Goal: Task Accomplishment & Management: Use online tool/utility

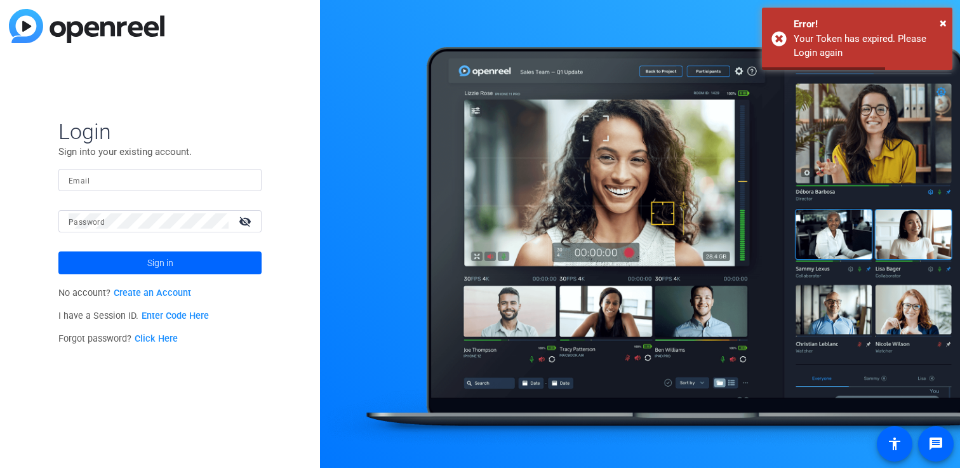
click at [200, 184] on input "Email" at bounding box center [160, 179] width 183 height 15
type input "[EMAIL_ADDRESS][DOMAIN_NAME]"
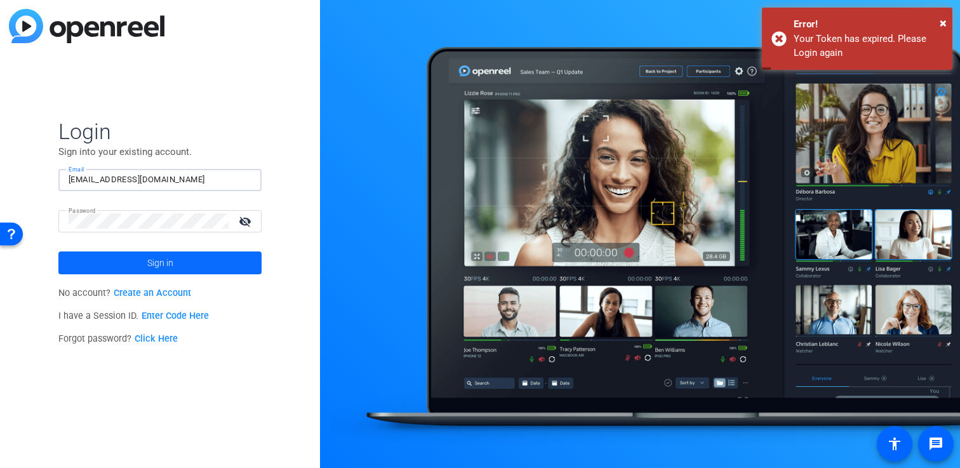
click at [173, 252] on span at bounding box center [159, 263] width 203 height 30
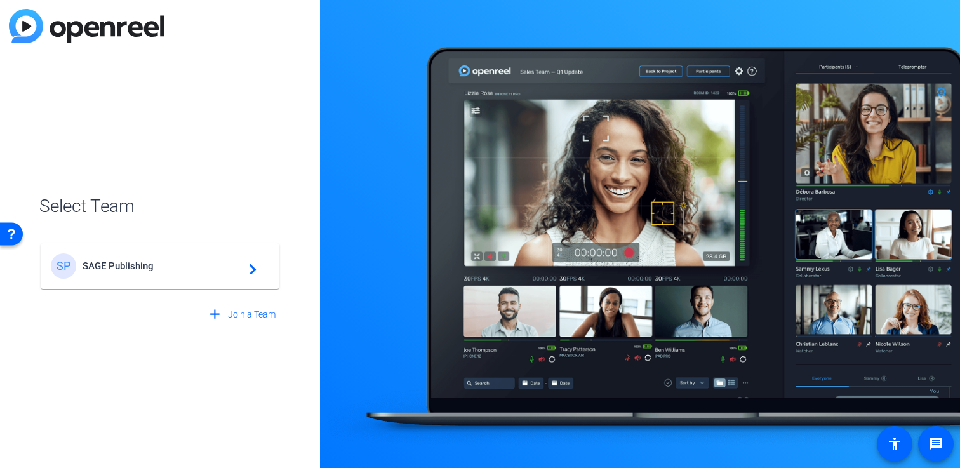
click at [189, 269] on span "SAGE Publishing" at bounding box center [162, 265] width 159 height 11
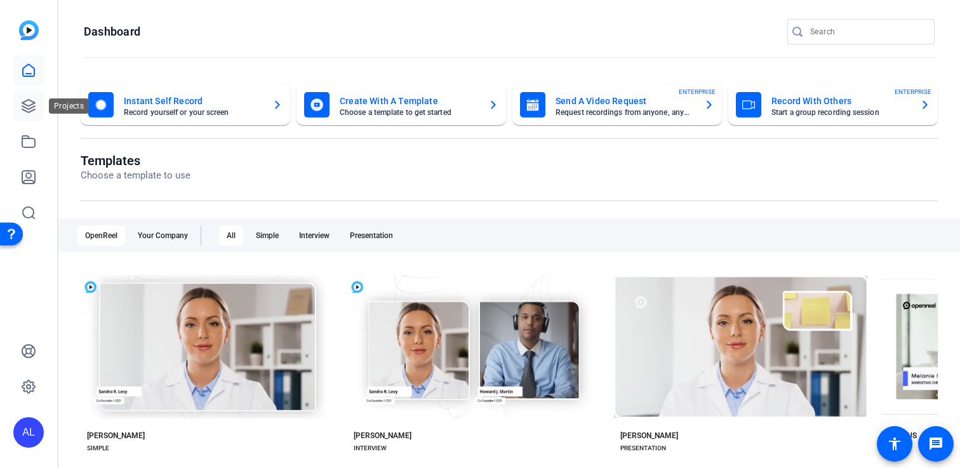
click at [33, 111] on icon at bounding box center [28, 105] width 15 height 15
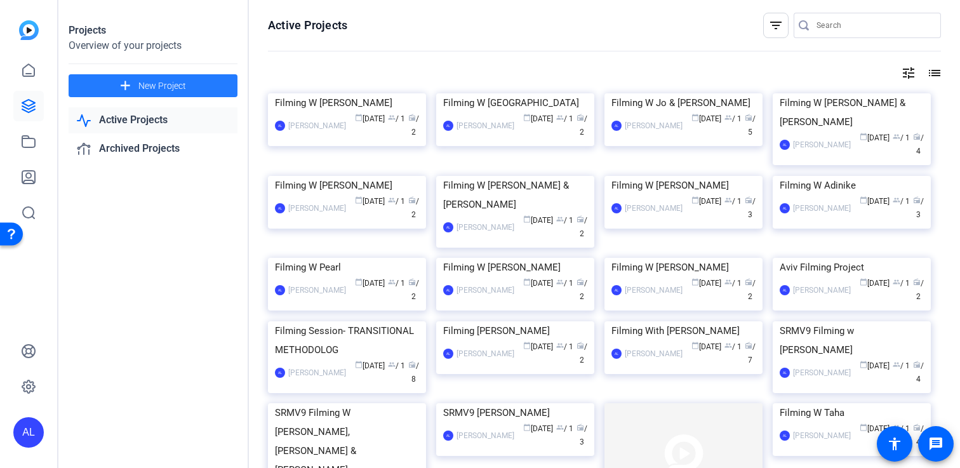
click at [170, 86] on span "New Project" at bounding box center [162, 85] width 48 height 13
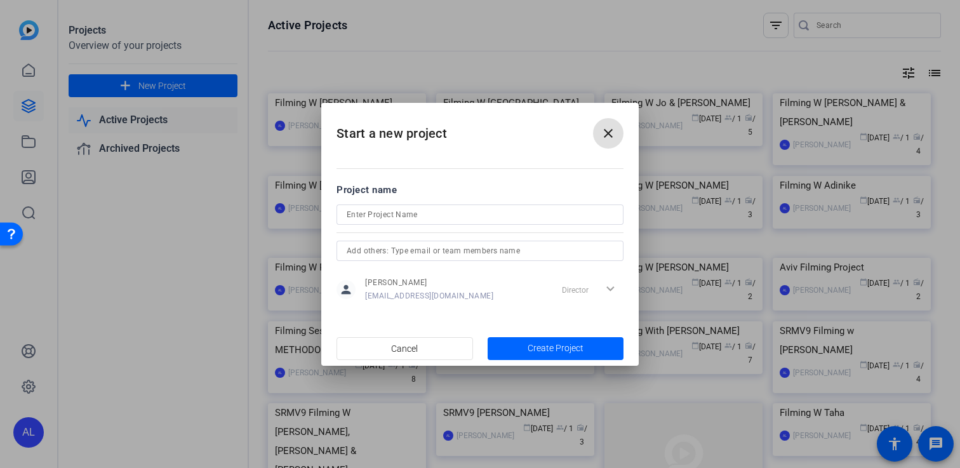
click at [379, 212] on input at bounding box center [480, 214] width 267 height 15
type input "Filming W [GEOGRAPHIC_DATA]"
click at [549, 341] on span "button" at bounding box center [556, 348] width 137 height 30
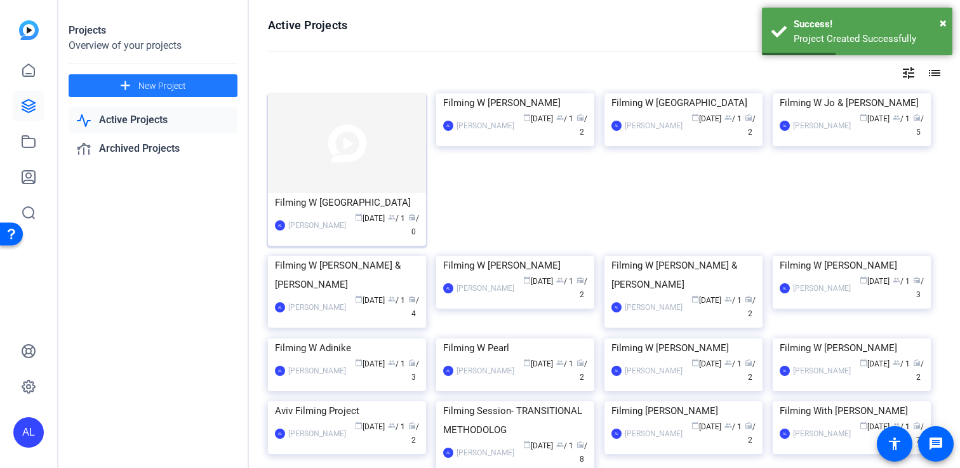
click at [344, 157] on img at bounding box center [347, 143] width 158 height 100
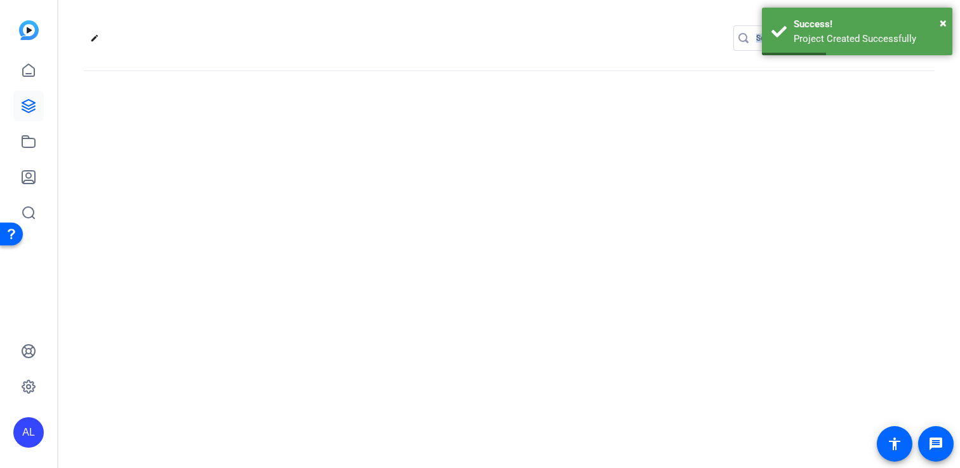
click at [344, 157] on div "edit settings" at bounding box center [509, 234] width 902 height 468
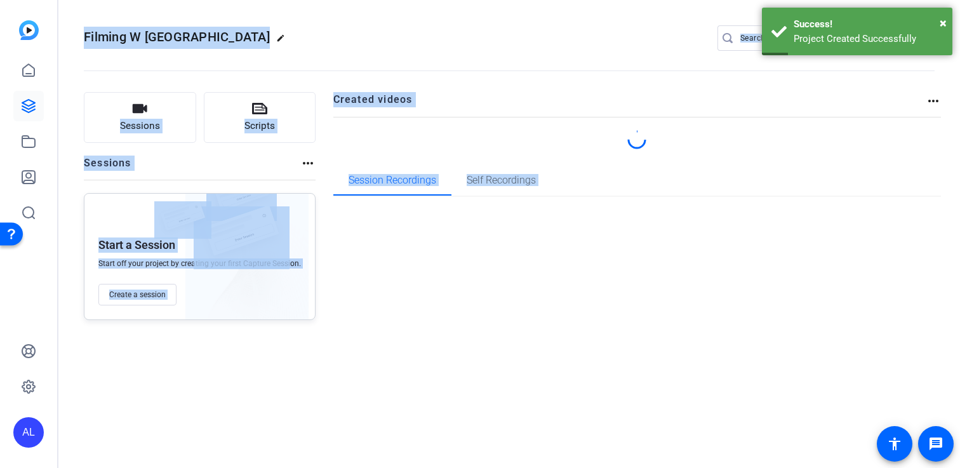
click at [356, 274] on div "Created videos more_horiz Session Recordings Self Recordings" at bounding box center [637, 206] width 609 height 228
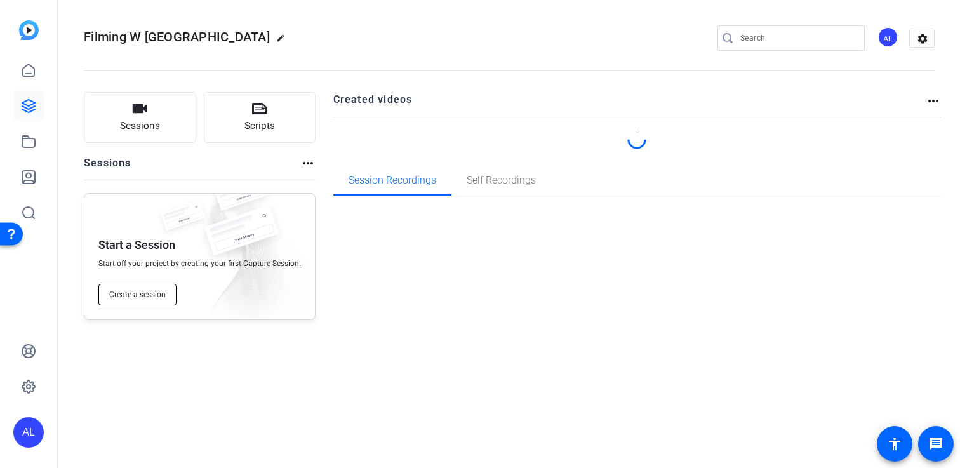
click at [152, 295] on span "Create a session" at bounding box center [137, 295] width 57 height 10
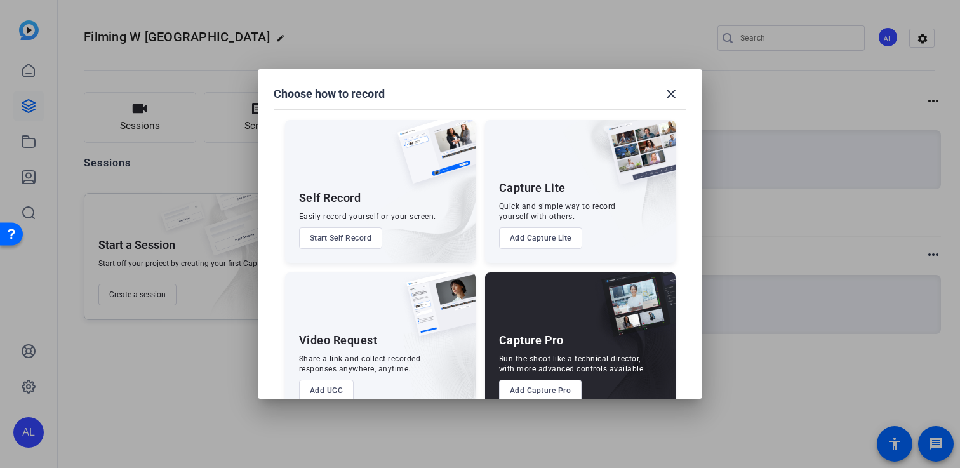
click at [537, 391] on button "Add Capture Pro" at bounding box center [540, 391] width 83 height 22
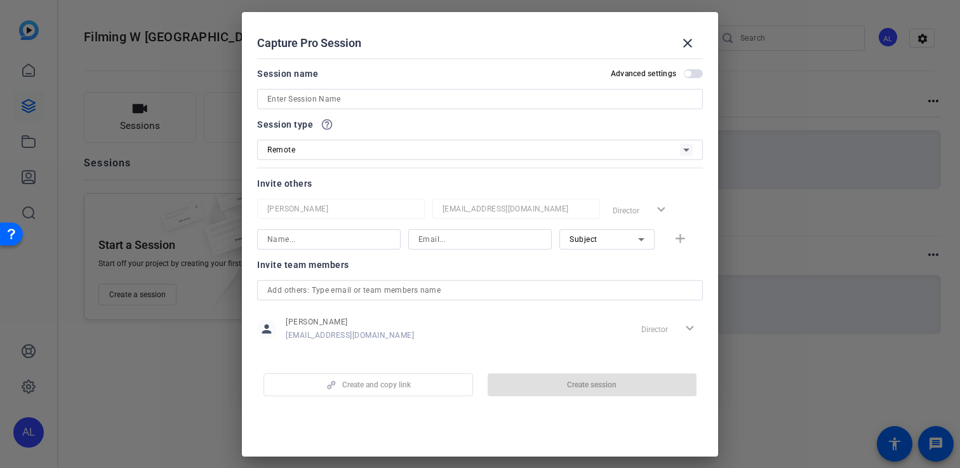
click at [346, 93] on input at bounding box center [480, 98] width 426 height 15
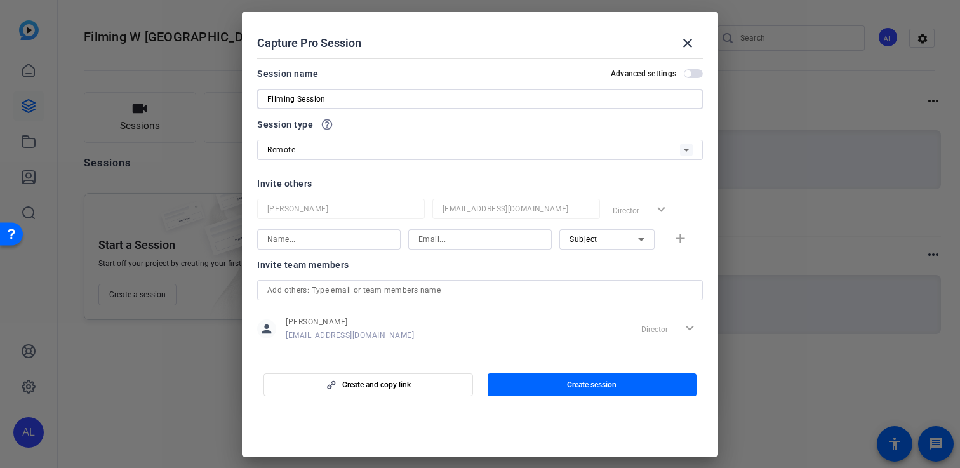
type input "Filming Session"
click at [337, 234] on input at bounding box center [328, 239] width 123 height 15
type input "Nyombi"
click at [440, 245] on input at bounding box center [480, 239] width 123 height 15
paste input "[EMAIL_ADDRESS][DOMAIN_NAME]"
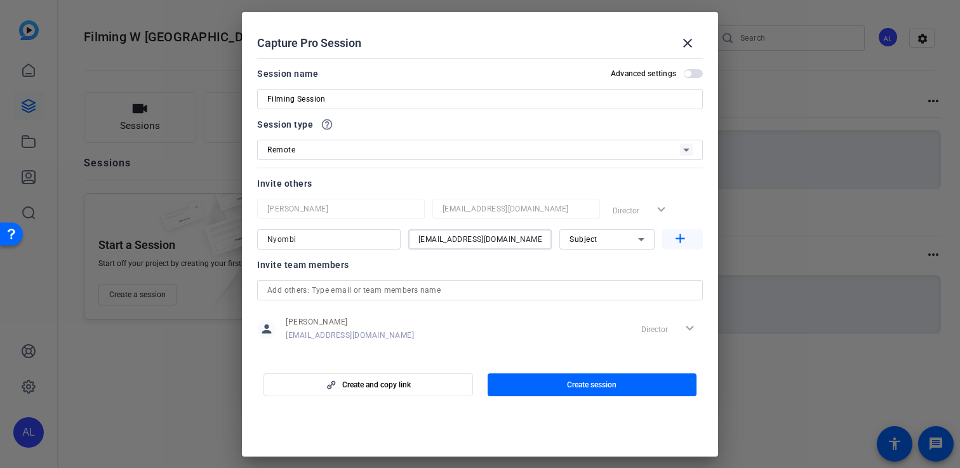
type input "[EMAIL_ADDRESS][DOMAIN_NAME]"
click at [685, 240] on mat-icon "add" at bounding box center [681, 239] width 16 height 16
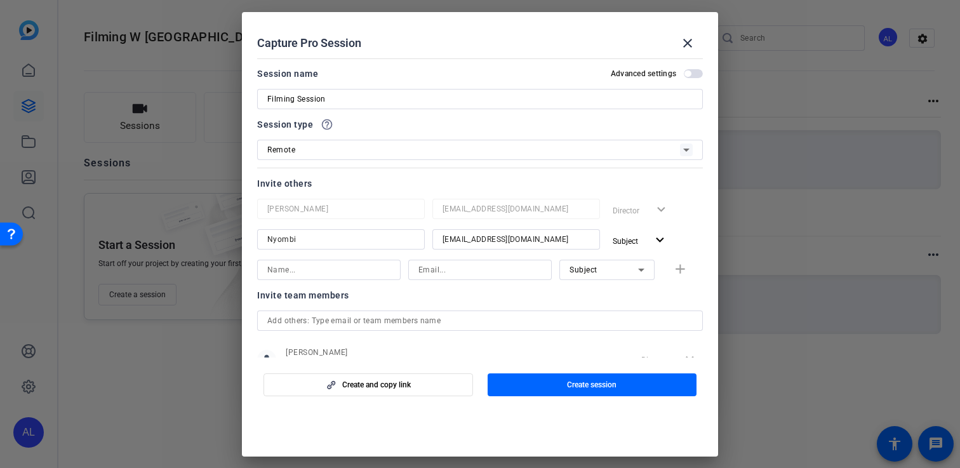
click at [286, 266] on input at bounding box center [328, 269] width 123 height 15
type input "[PERSON_NAME]"
click at [447, 269] on input at bounding box center [480, 269] width 123 height 15
paste input "[PERSON_NAME][EMAIL_ADDRESS][PERSON_NAME][DOMAIN_NAME]"
type input "[PERSON_NAME][EMAIL_ADDRESS][PERSON_NAME][DOMAIN_NAME]"
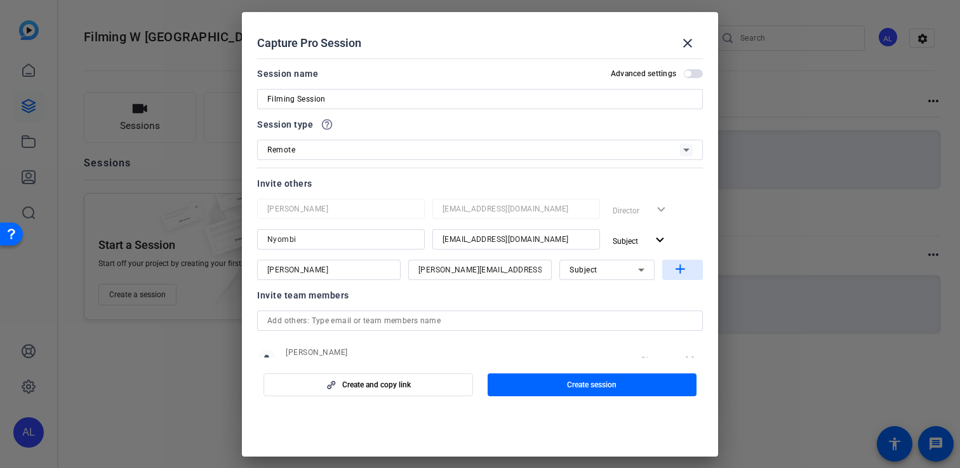
click at [675, 271] on mat-icon "add" at bounding box center [681, 270] width 16 height 16
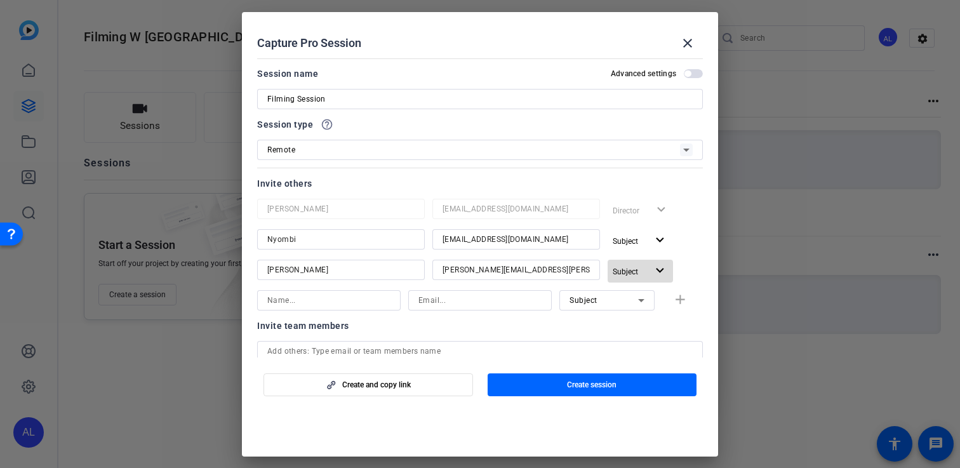
click at [639, 273] on span "Subject" at bounding box center [630, 271] width 34 height 15
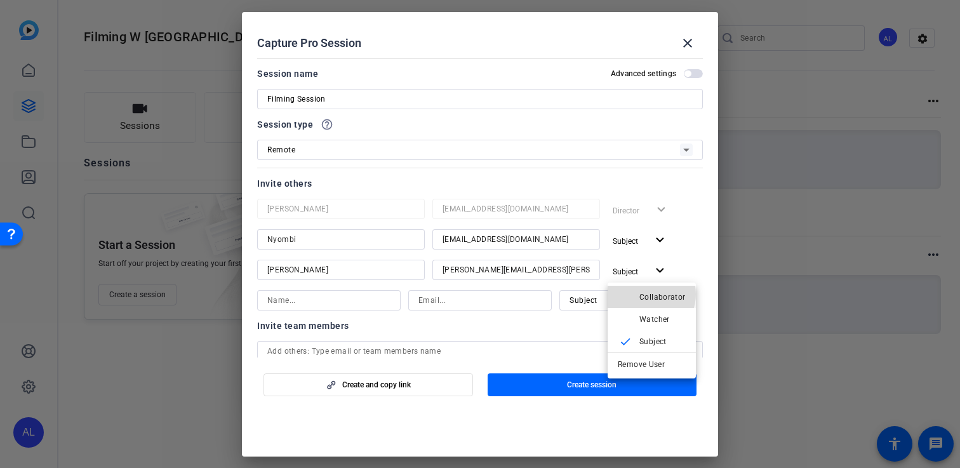
click at [650, 294] on span "Collaborator" at bounding box center [663, 296] width 46 height 9
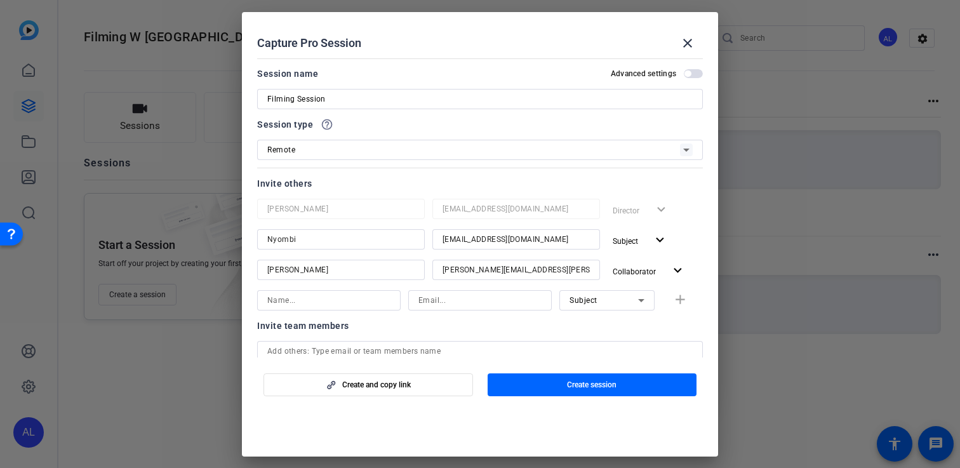
click at [603, 342] on div at bounding box center [480, 351] width 426 height 20
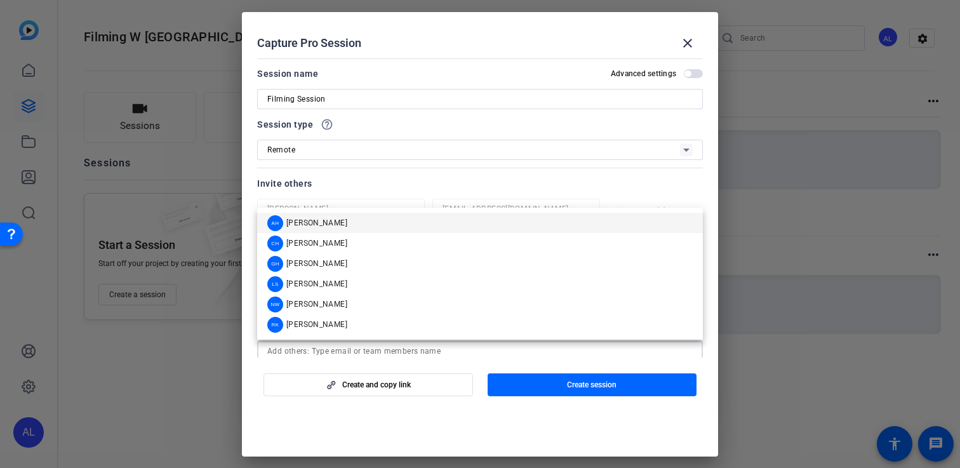
scroll to position [1, 0]
click at [567, 163] on div at bounding box center [480, 166] width 446 height 14
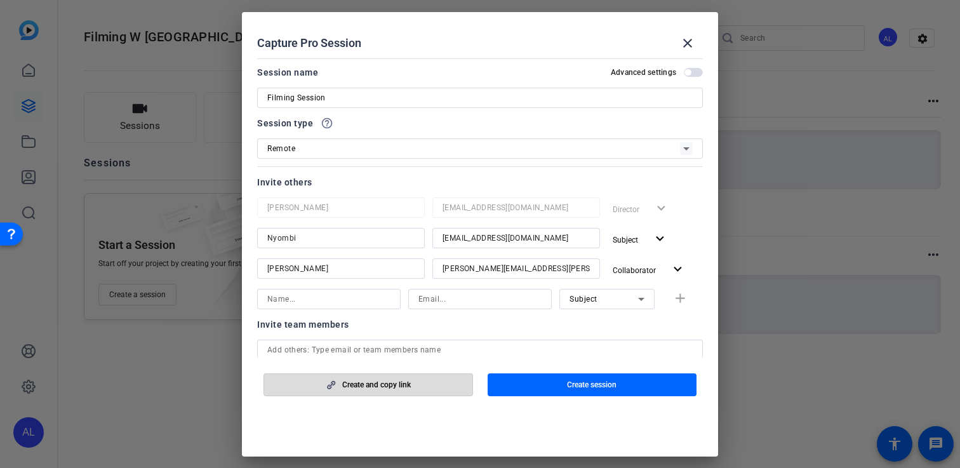
click at [401, 380] on span "Create and copy link" at bounding box center [376, 385] width 69 height 10
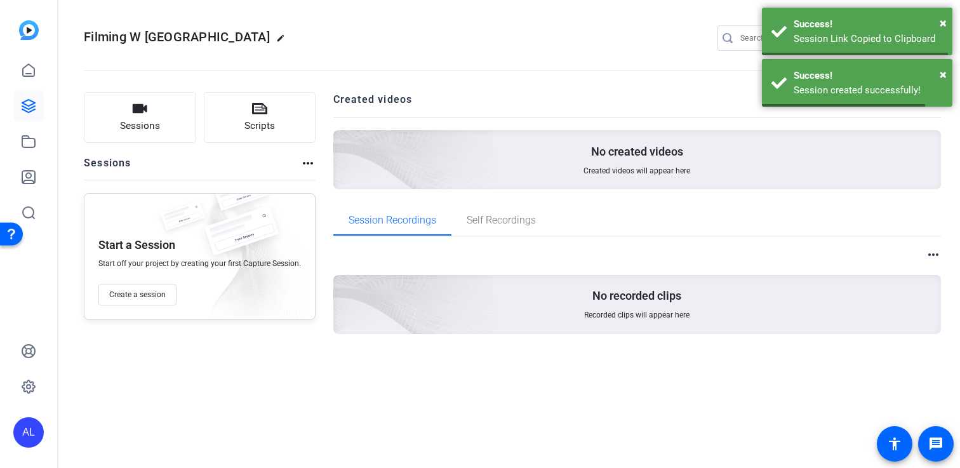
scroll to position [3, 0]
